Goal: Contribute content

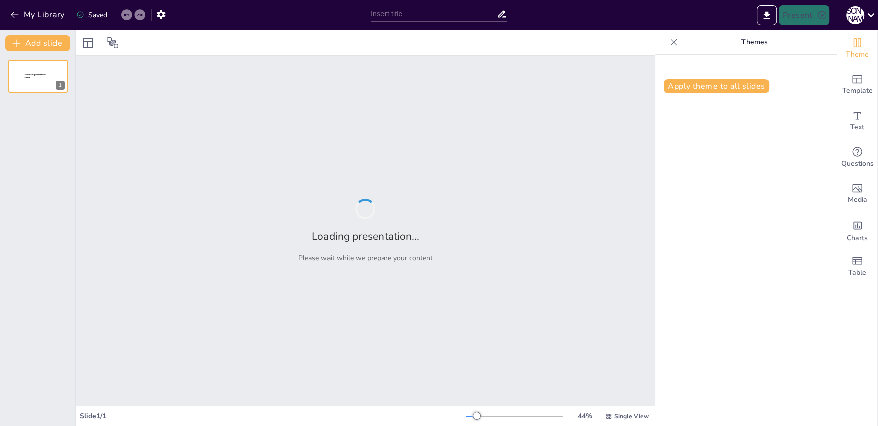
type input "Організація маркетингових досліджень: Етапи та Методології"
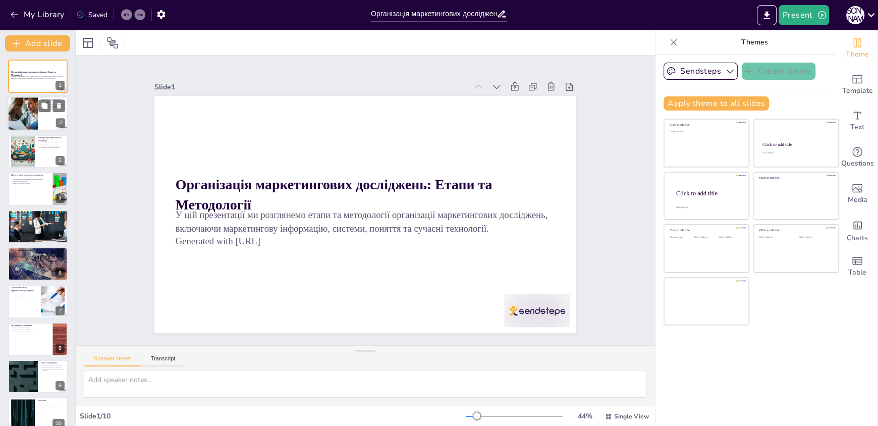
click at [35, 117] on div at bounding box center [23, 114] width 78 height 34
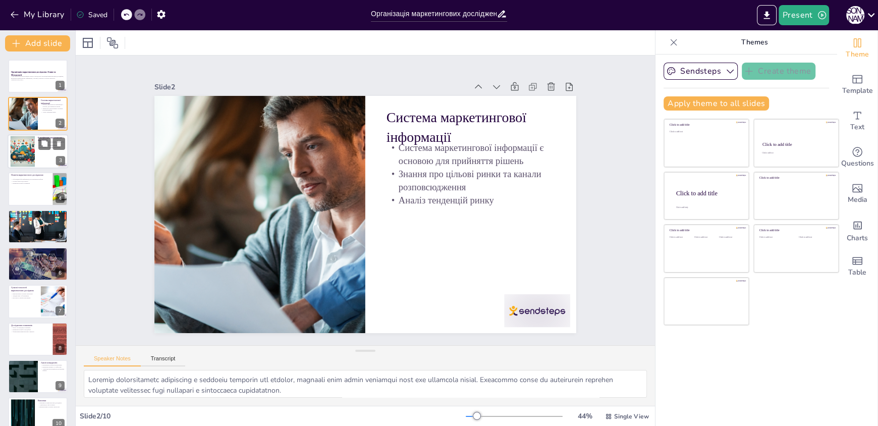
click at [37, 156] on div at bounding box center [38, 151] width 61 height 34
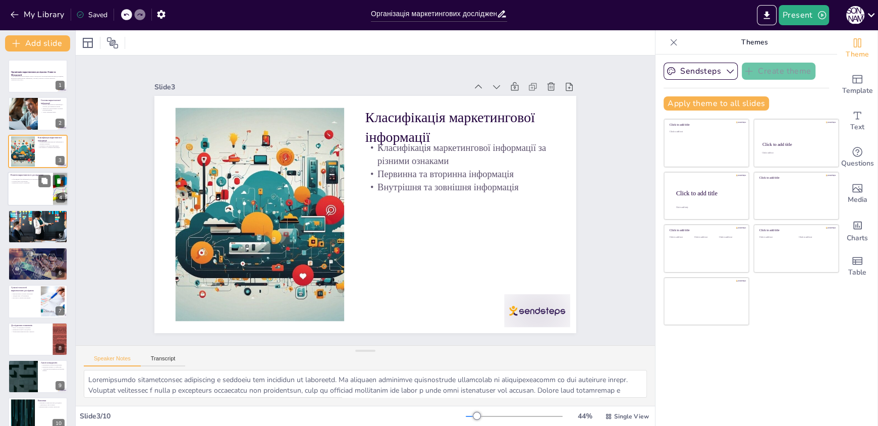
click at [36, 188] on div at bounding box center [38, 189] width 61 height 34
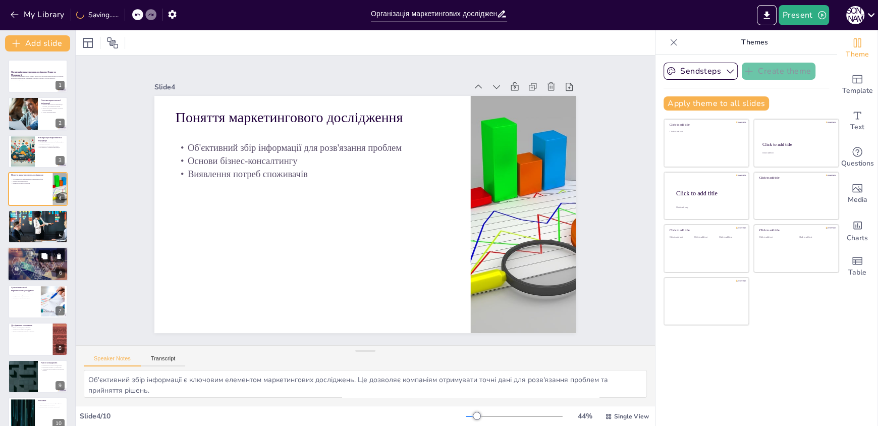
click at [49, 253] on button at bounding box center [44, 256] width 12 height 12
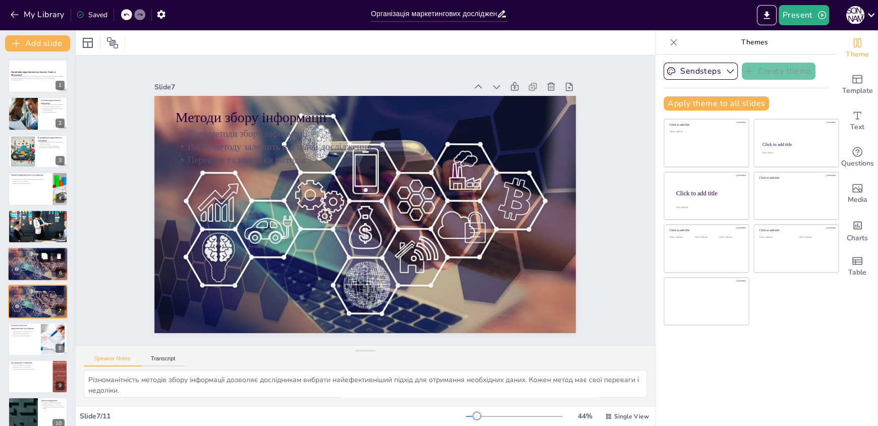
scroll to position [50, 0]
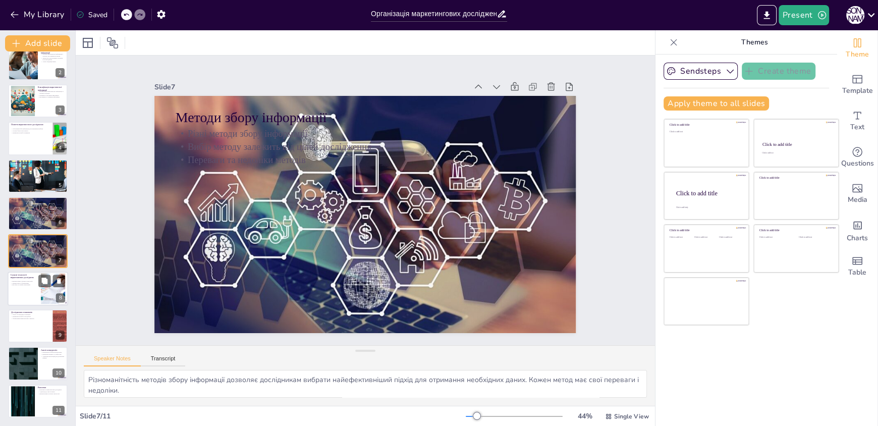
click at [47, 298] on div at bounding box center [52, 288] width 43 height 31
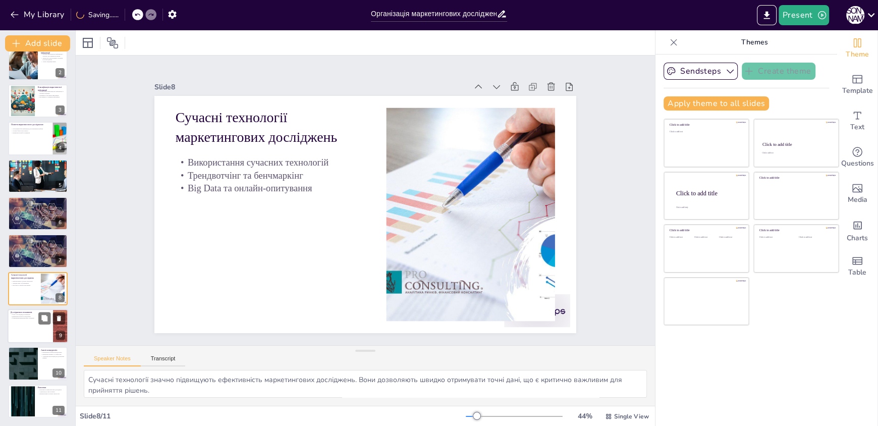
click at [37, 322] on div at bounding box center [38, 326] width 61 height 34
type textarea "Фокус на поведінці споживачів дозволяє компаніям краще розуміти, як їхні клієнт…"
